Goal: Information Seeking & Learning: Learn about a topic

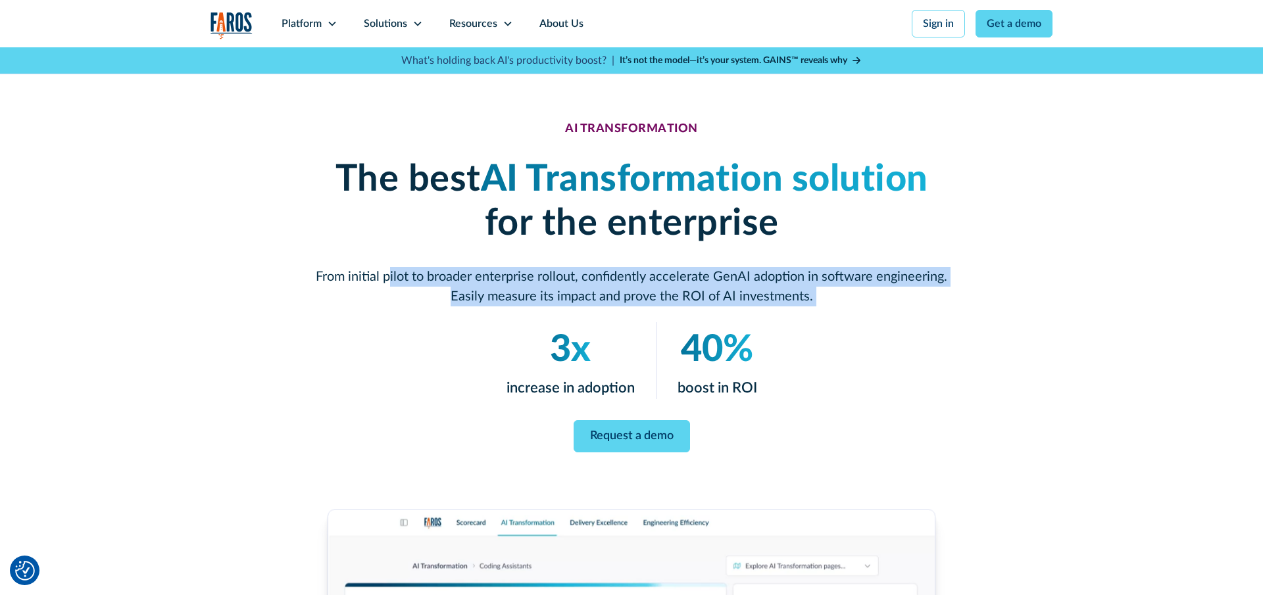
drag, startPoint x: 409, startPoint y: 322, endPoint x: 424, endPoint y: 355, distance: 35.3
click at [424, 355] on div "AI TRANSFORMATION The best AI Transformation solution for the enterprise From i…" at bounding box center [632, 287] width 632 height 332
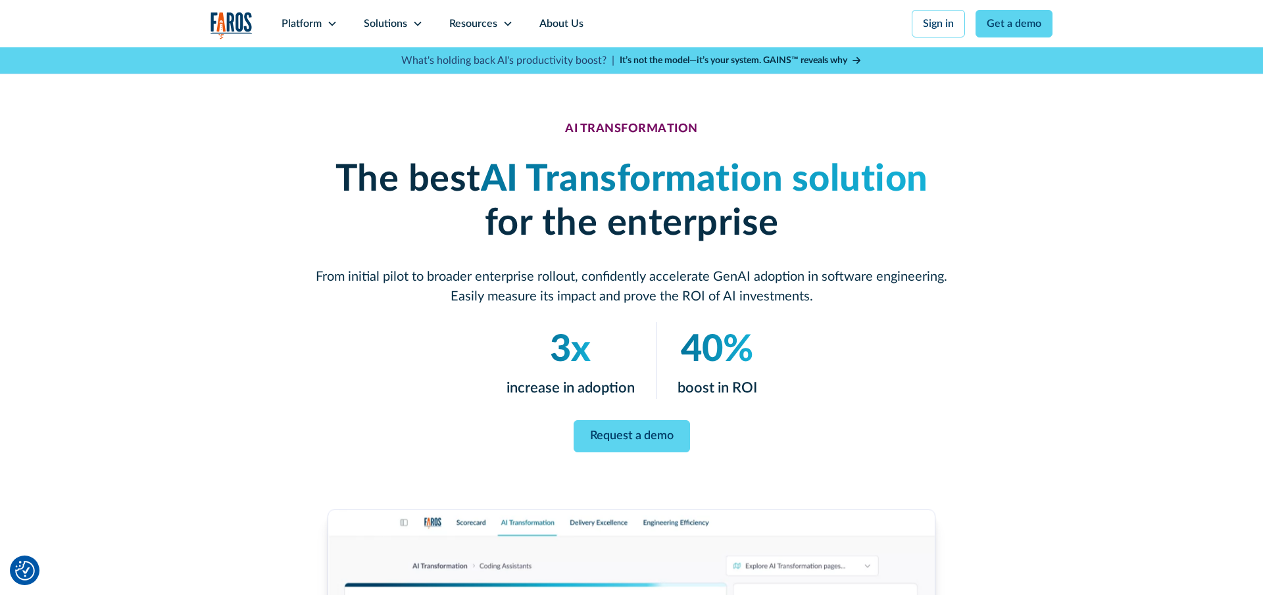
click at [424, 355] on div "3x increase in adoption 40% boost in ROI" at bounding box center [632, 360] width 632 height 77
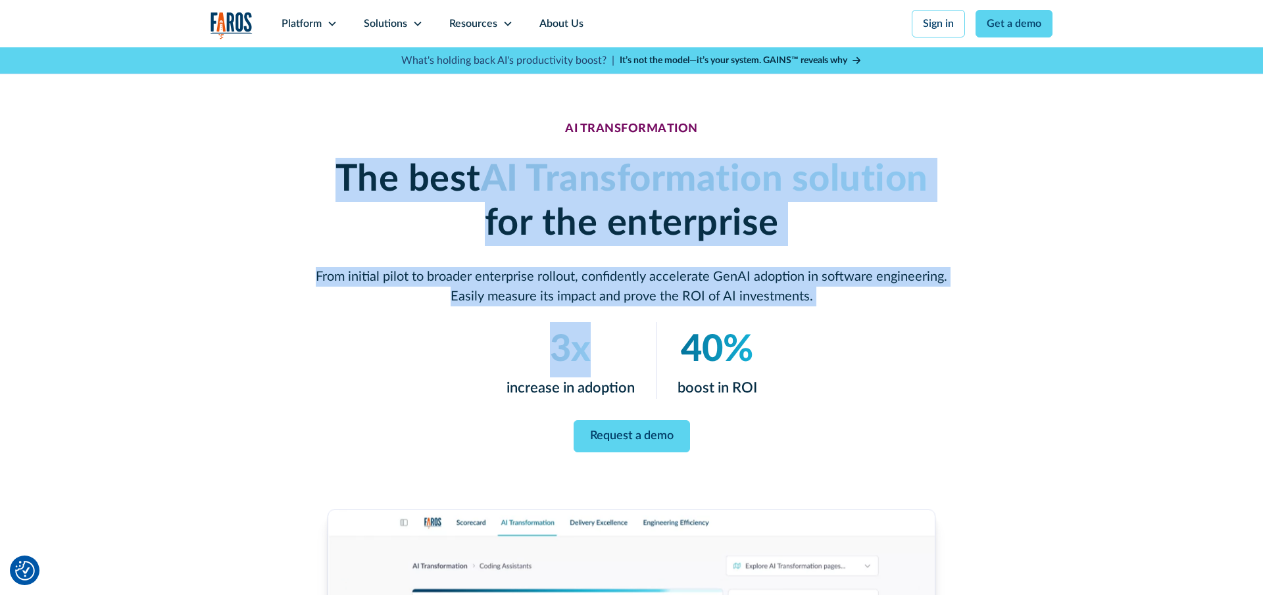
drag, startPoint x: 424, startPoint y: 355, endPoint x: 312, endPoint y: 177, distance: 209.5
click at [312, 177] on div "AI TRANSFORMATION The best AI Transformation solution for the enterprise From i…" at bounding box center [632, 287] width 842 height 332
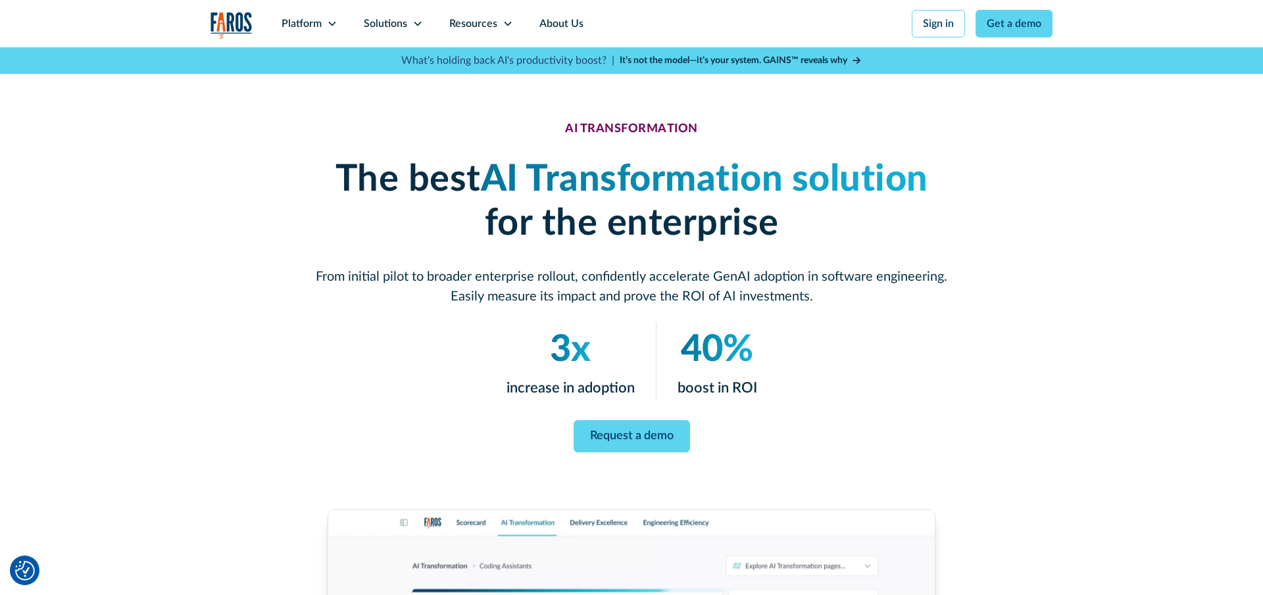
click at [312, 177] on div "AI TRANSFORMATION The best AI Transformation solution for the enterprise From i…" at bounding box center [632, 287] width 842 height 332
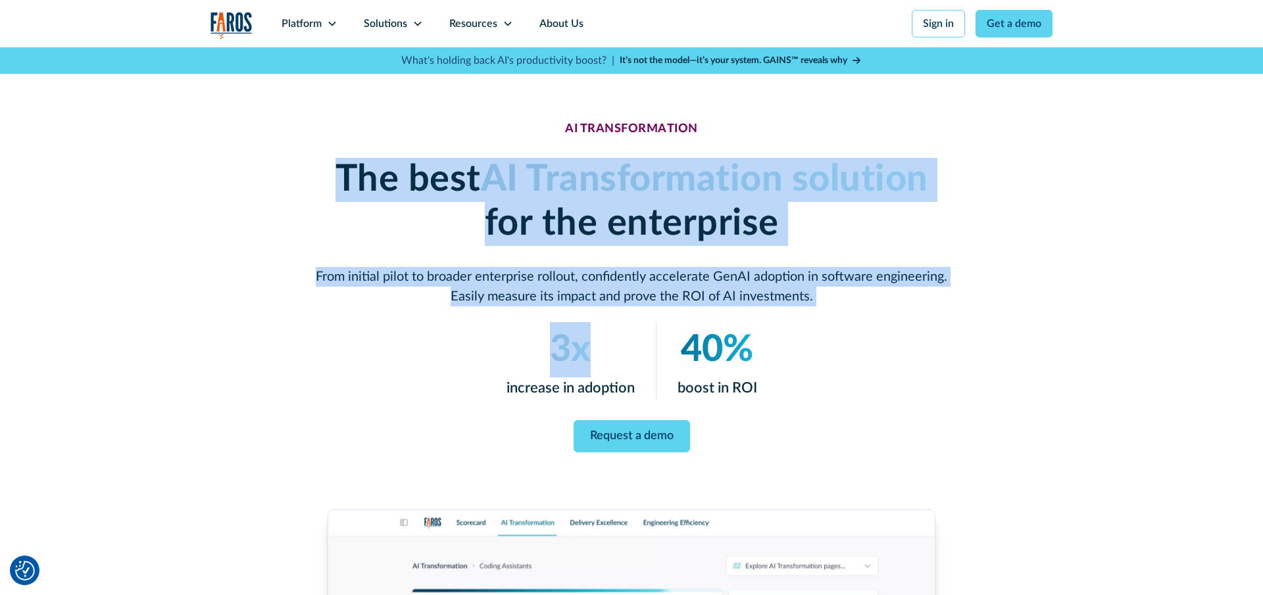
drag, startPoint x: 373, startPoint y: 326, endPoint x: 388, endPoint y: 361, distance: 38.0
click at [388, 361] on div "AI TRANSFORMATION The best AI Transformation solution for the enterprise From i…" at bounding box center [632, 287] width 842 height 332
click at [388, 361] on div "3x increase in adoption 40% boost in ROI" at bounding box center [632, 360] width 632 height 77
drag, startPoint x: 383, startPoint y: 356, endPoint x: 319, endPoint y: 195, distance: 172.7
click at [319, 195] on div "AI TRANSFORMATION The best AI Transformation solution for the enterprise From i…" at bounding box center [632, 287] width 632 height 332
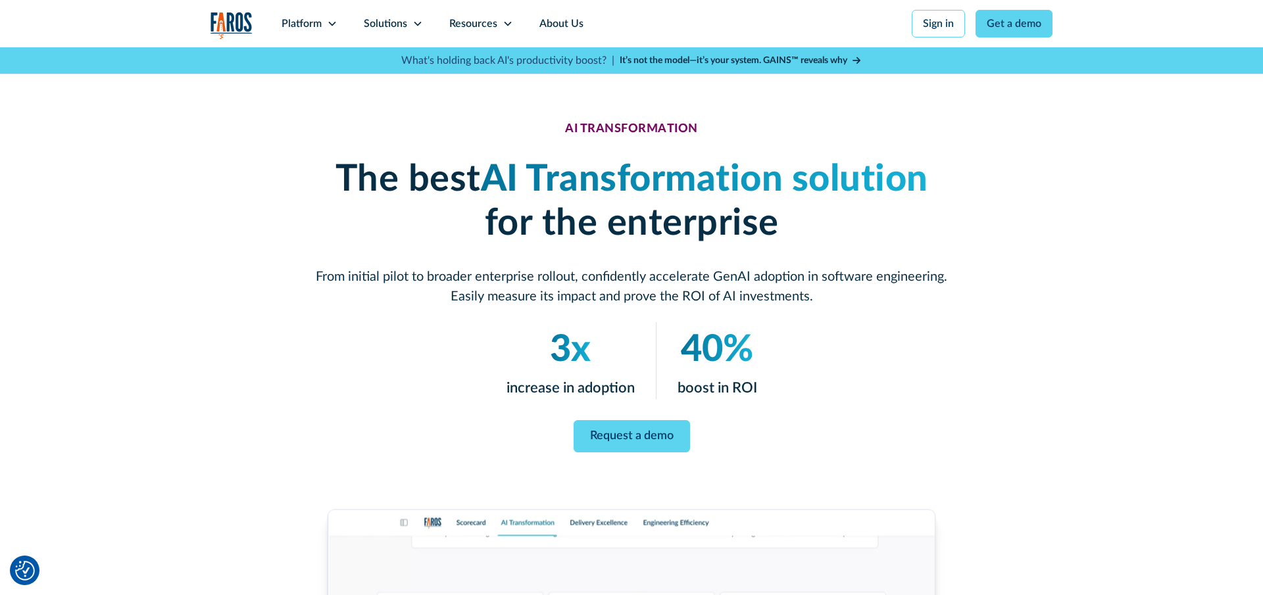
click at [319, 195] on h1 "The best AI Transformation solution for the enterprise" at bounding box center [632, 202] width 632 height 88
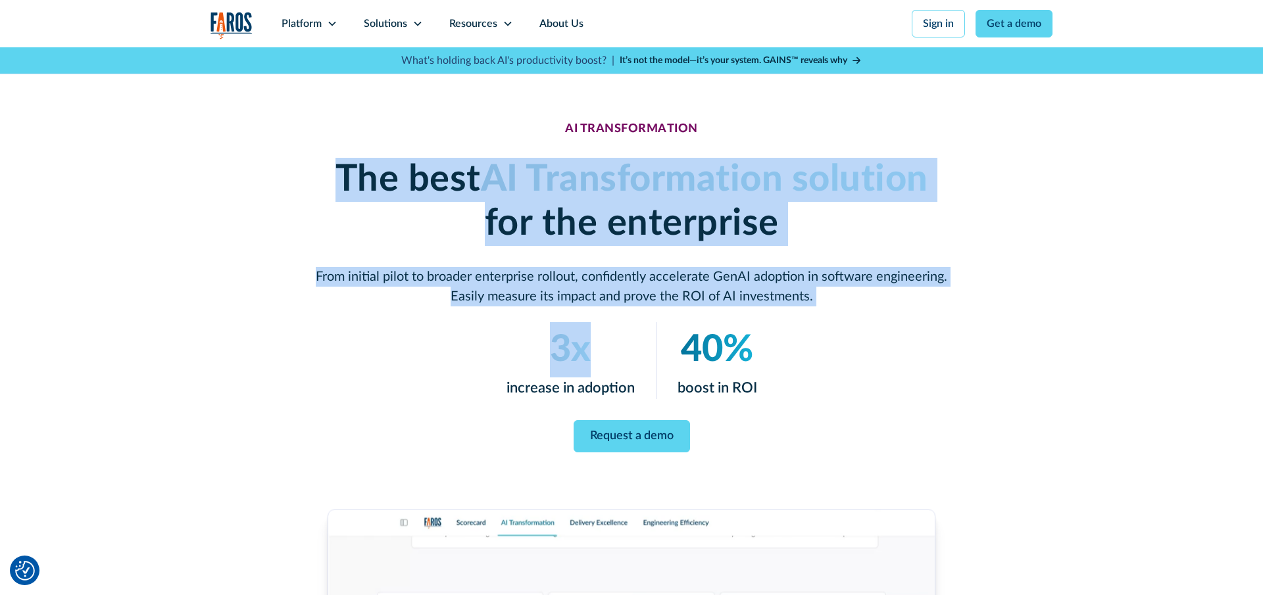
drag, startPoint x: 319, startPoint y: 195, endPoint x: 353, endPoint y: 355, distance: 162.7
click at [353, 355] on div "AI TRANSFORMATION The best AI Transformation solution for the enterprise From i…" at bounding box center [632, 287] width 632 height 332
click at [353, 355] on div "3x increase in adoption 40% boost in ROI" at bounding box center [632, 360] width 632 height 77
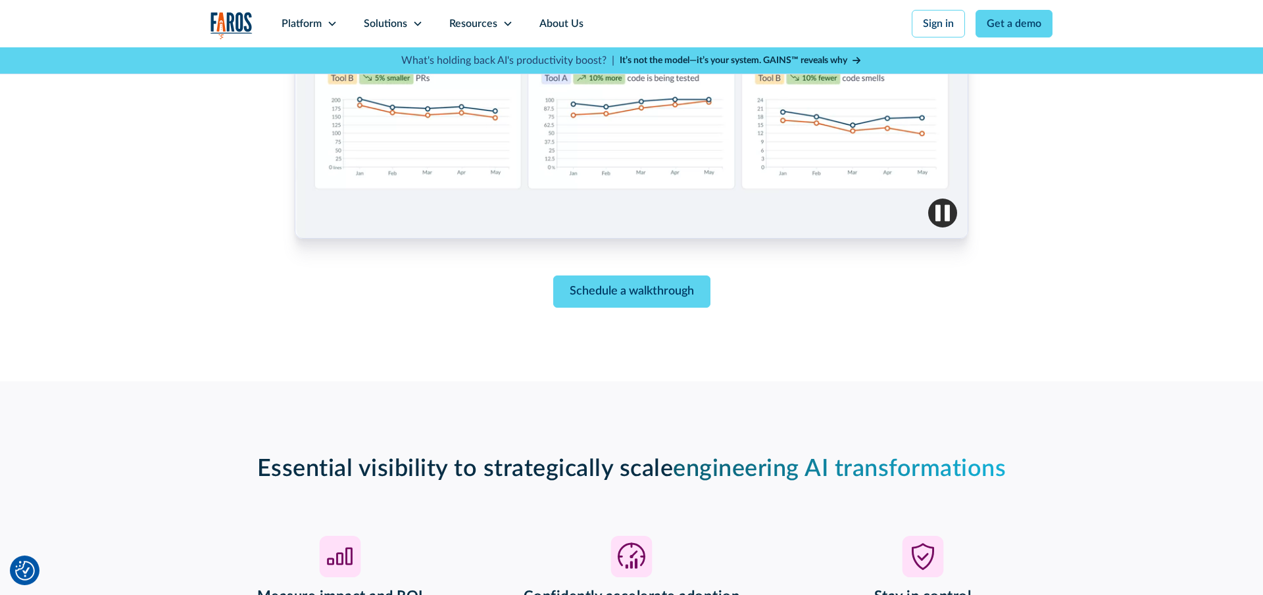
scroll to position [1042, 0]
